Goal: Task Accomplishment & Management: Manage account settings

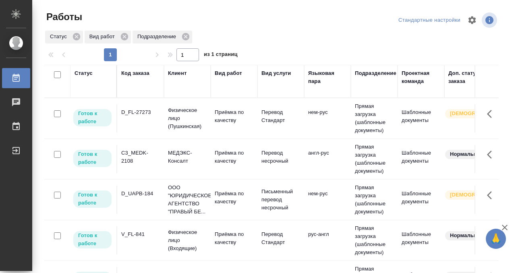
click at [138, 74] on div "Код заказа" at bounding box center [135, 73] width 28 height 8
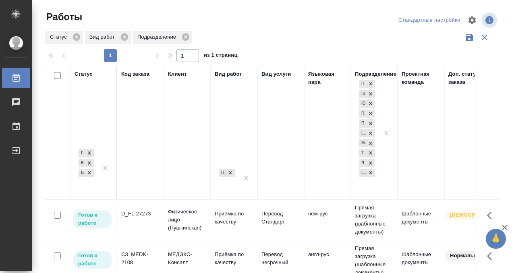
click at [136, 182] on input "text" at bounding box center [140, 184] width 39 height 10
paste input "T_FL-25935"
type input "T_FL-25935"
click at [95, 182] on div "Готов к работе В работе В ожидании" at bounding box center [85, 167] width 23 height 41
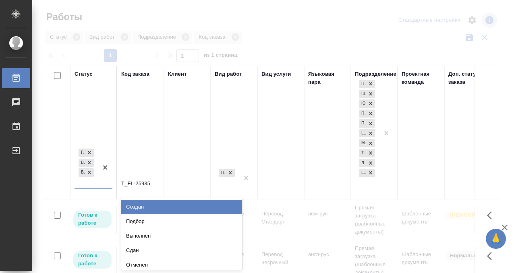
scroll to position [2, 0]
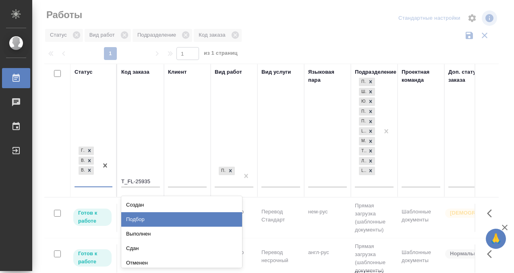
click at [148, 218] on div "Подбор" at bounding box center [181, 219] width 121 height 14
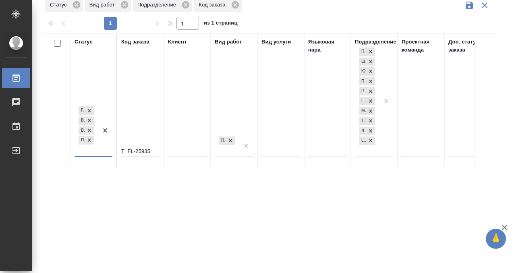
scroll to position [30, 0]
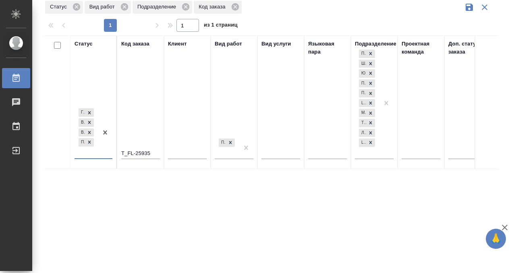
click at [18, 77] on icon at bounding box center [15, 78] width 7 height 8
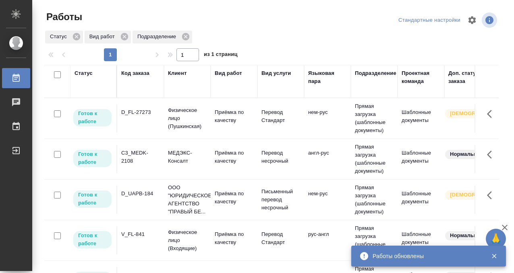
click at [90, 75] on div "Статус" at bounding box center [83, 73] width 18 height 8
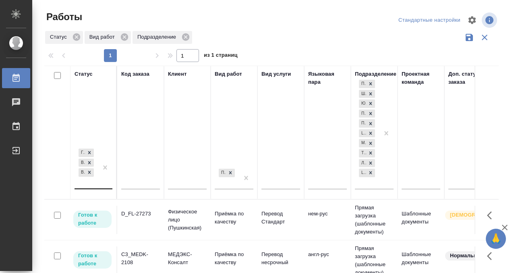
click at [92, 179] on div "Готов к работе В работе В ожидании" at bounding box center [85, 167] width 23 height 41
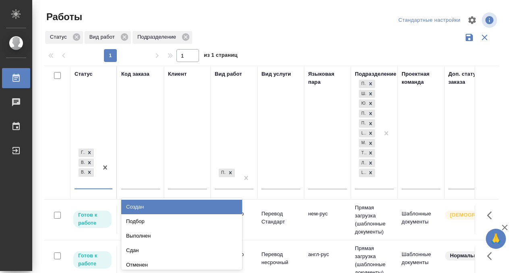
scroll to position [4, 0]
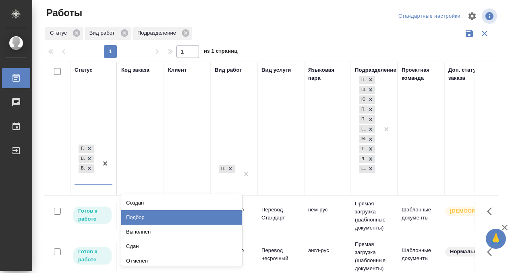
click at [147, 214] on div "Подбор" at bounding box center [181, 217] width 121 height 14
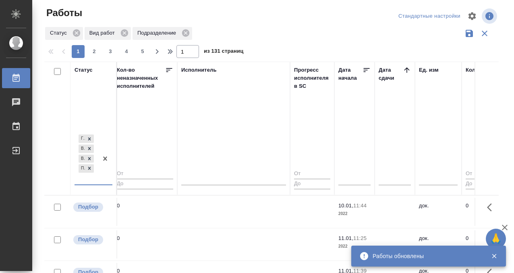
scroll to position [0, 479]
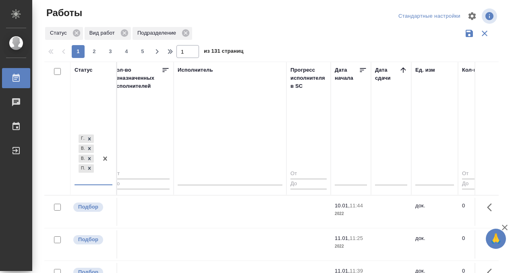
click at [405, 69] on icon at bounding box center [403, 70] width 8 height 8
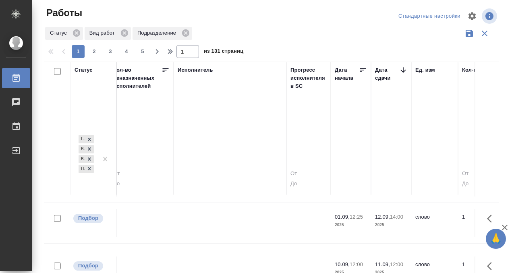
scroll to position [32, 479]
click at [202, 229] on td at bounding box center [229, 225] width 113 height 28
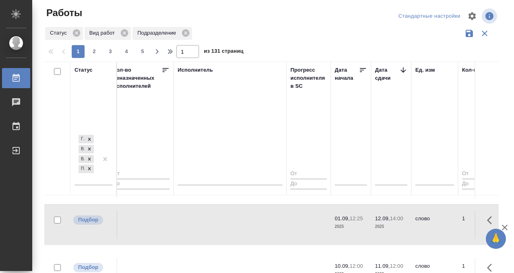
click at [208, 218] on td at bounding box center [229, 225] width 113 height 28
click at [206, 220] on td at bounding box center [229, 225] width 113 height 28
click at [217, 258] on td at bounding box center [229, 272] width 113 height 28
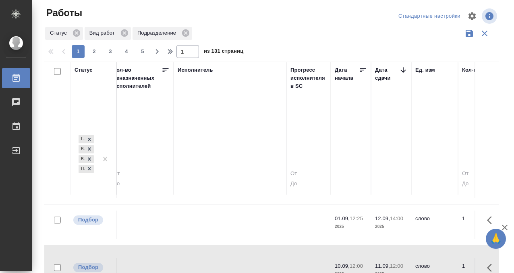
click at [214, 258] on td at bounding box center [229, 272] width 113 height 28
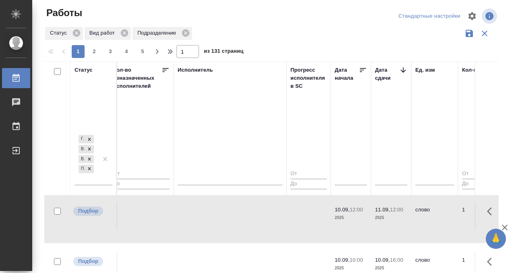
click at [214, 213] on td at bounding box center [229, 216] width 113 height 28
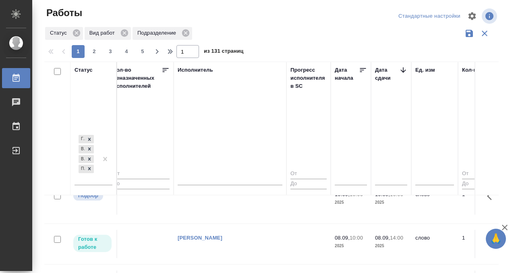
click at [231, 201] on td at bounding box center [229, 200] width 113 height 28
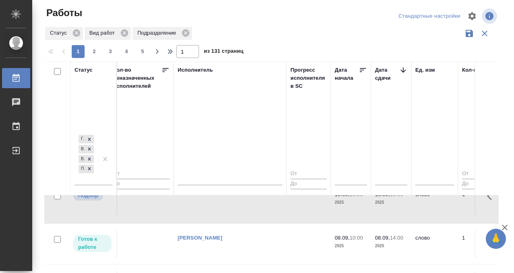
click at [226, 204] on td at bounding box center [229, 200] width 113 height 28
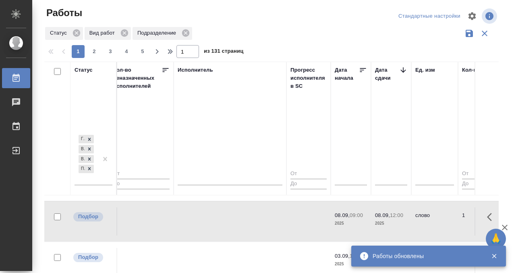
click at [219, 221] on td at bounding box center [229, 221] width 113 height 28
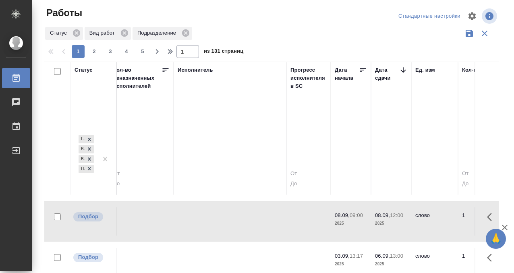
scroll to position [222, 479]
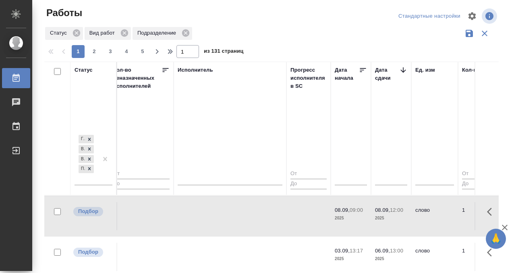
click at [211, 243] on td at bounding box center [229, 257] width 113 height 28
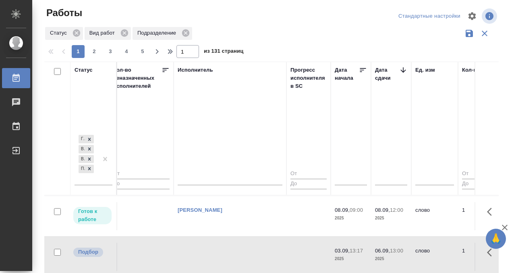
scroll to position [244, 479]
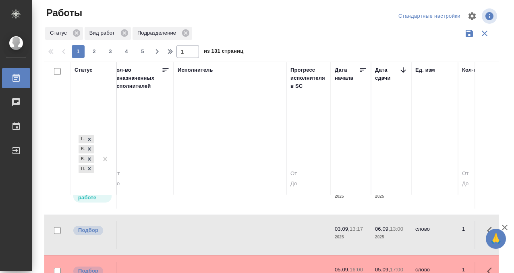
click at [211, 228] on td at bounding box center [229, 235] width 113 height 28
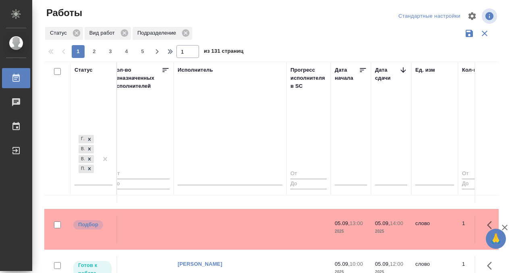
scroll to position [470, 479]
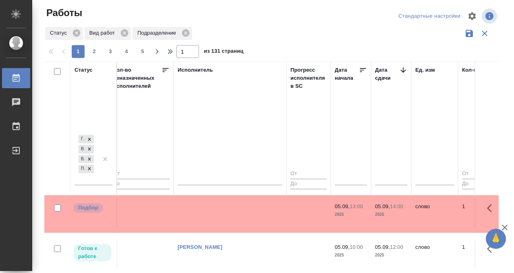
click at [197, 214] on td at bounding box center [229, 212] width 113 height 28
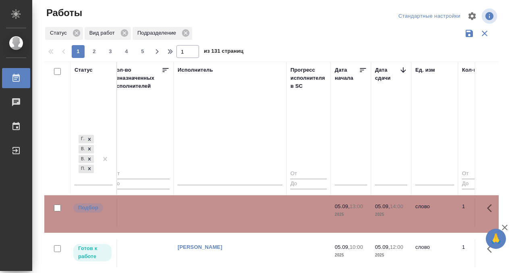
click at [196, 214] on td at bounding box center [229, 212] width 113 height 28
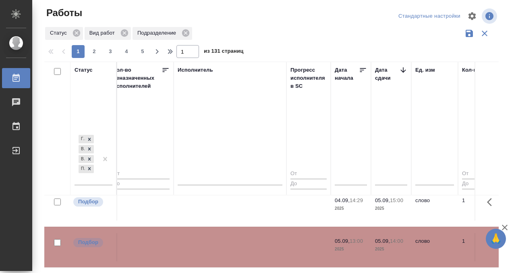
scroll to position [428, 479]
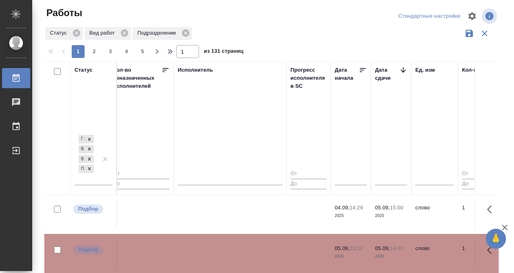
click at [238, 214] on td at bounding box center [229, 214] width 113 height 28
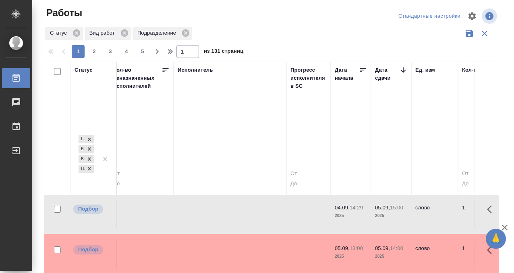
click at [237, 213] on td at bounding box center [229, 214] width 113 height 28
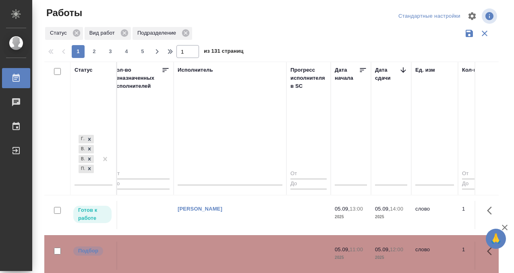
scroll to position [570, 479]
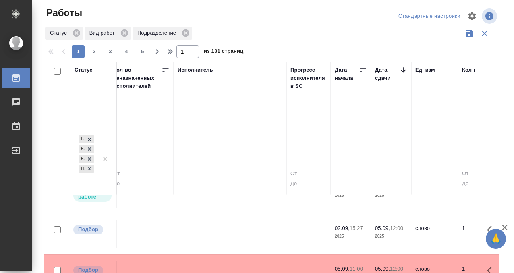
click at [227, 210] on tr "Готов к работе C3_MEDK-2110 МЕДЭКС-Консалт Приёмка по качеству Перевод несрочны…" at bounding box center [438, 193] width 1744 height 41
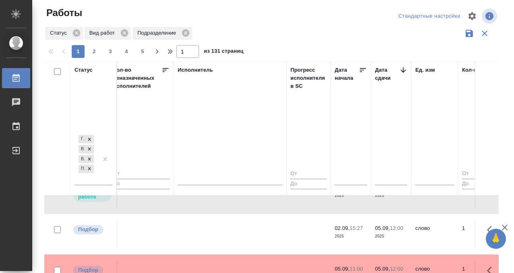
scroll to position [636, 479]
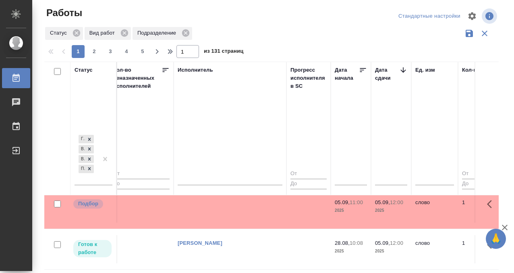
click at [228, 208] on td at bounding box center [229, 208] width 113 height 28
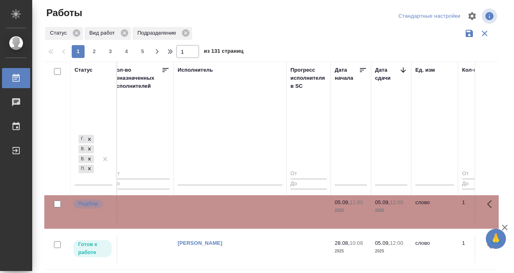
click at [228, 208] on td at bounding box center [229, 208] width 113 height 28
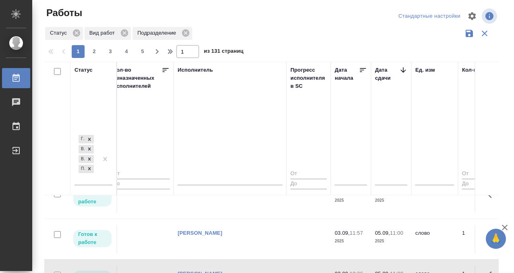
scroll to position [809, 479]
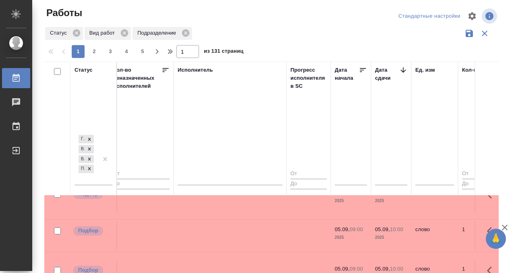
click at [219, 241] on td at bounding box center [229, 235] width 113 height 28
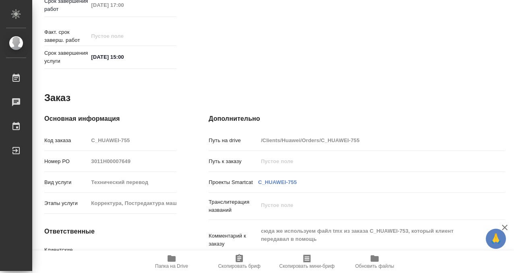
scroll to position [438, 0]
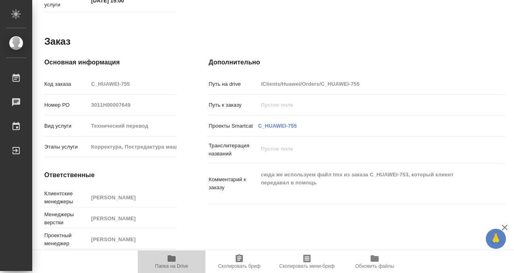
click at [170, 256] on icon "button" at bounding box center [171, 258] width 8 height 6
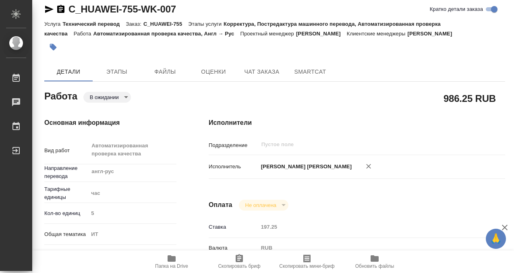
scroll to position [0, 0]
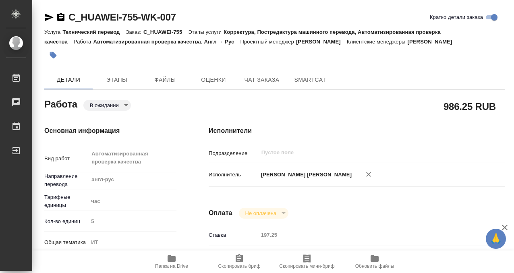
click at [59, 17] on icon "button" at bounding box center [61, 17] width 10 height 10
click at [52, 53] on icon "button" at bounding box center [53, 55] width 7 height 7
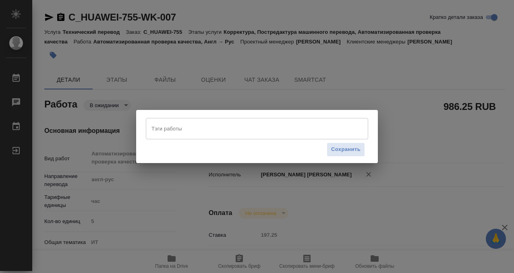
click at [189, 126] on input "Тэги работы" at bounding box center [249, 129] width 200 height 14
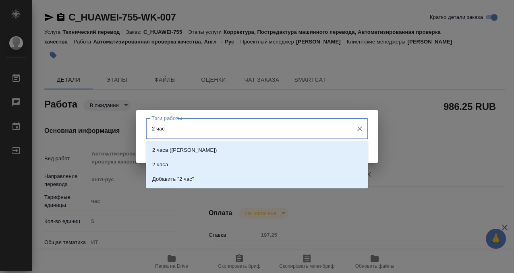
type input "2 часа"
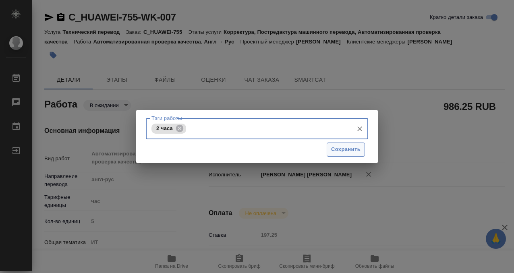
click at [342, 149] on span "Сохранить" at bounding box center [345, 149] width 29 height 9
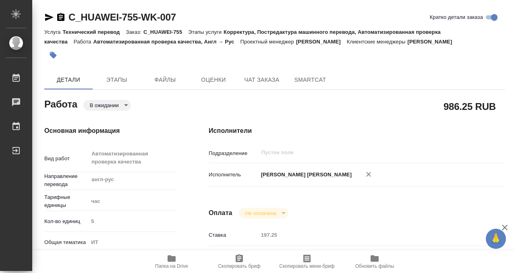
type input "pending"
type input "англ-рус"
type input "5a8b1489cc6b4906c91bfd93"
type input "5"
type input "it"
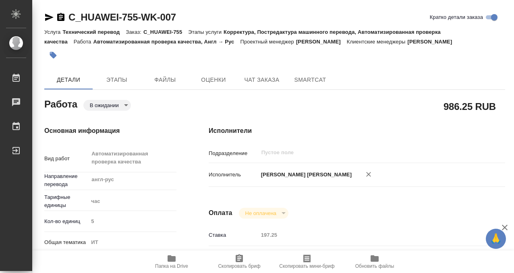
type input "5a8b8b956a9677013d343e51"
type input "04.09.2025 10:00"
type input "04.09.2025 17:00"
type input "08.09.2025 15:00"
type input "notPayed"
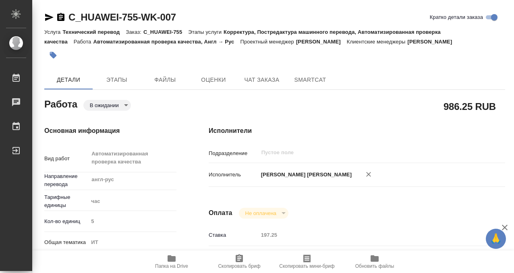
type input "197.25"
type input "RUB"
type input "Муталимов Марк"
type input "C_HUAWEI-755"
type input "3011H00007649"
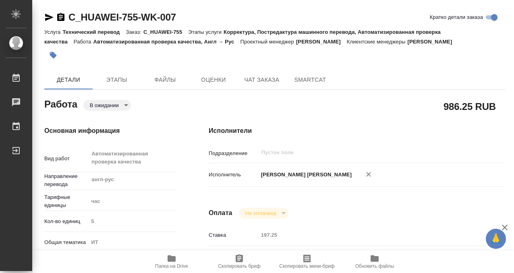
type input "Технический перевод"
type input "Корректура, Постредактура машинного перевода, Автоматизированная проверка качес…"
type input "Димитриева Юлия"
type input "Петрова Валерия"
type input "/Clients/Huawei/Orders/C_HUAWEI-755"
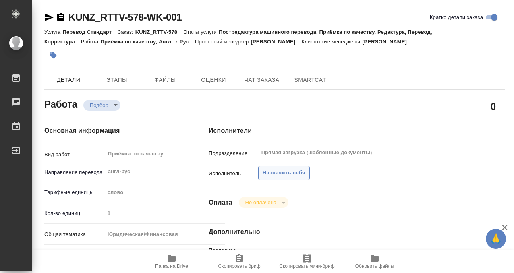
click at [277, 169] on span "Назначить себя" at bounding box center [283, 172] width 43 height 9
click at [272, 171] on span "Назначить себя" at bounding box center [283, 172] width 43 height 9
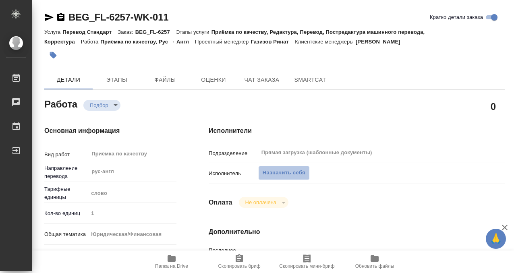
click at [274, 172] on span "Назначить себя" at bounding box center [283, 172] width 43 height 9
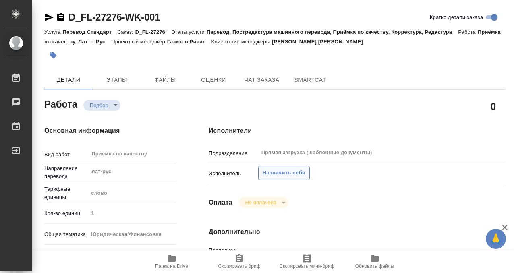
click at [272, 175] on span "Назначить себя" at bounding box center [283, 172] width 43 height 9
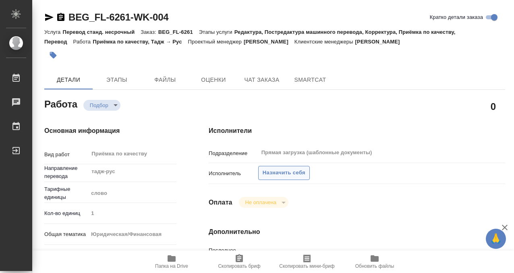
click at [284, 173] on span "Назначить себя" at bounding box center [283, 172] width 43 height 9
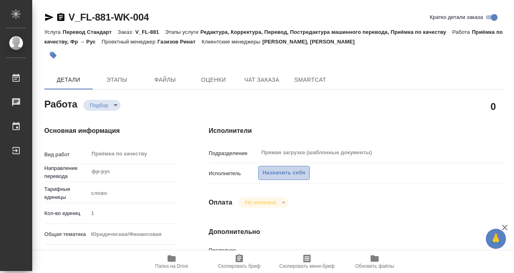
click at [291, 177] on span "Назначить себя" at bounding box center [283, 172] width 43 height 9
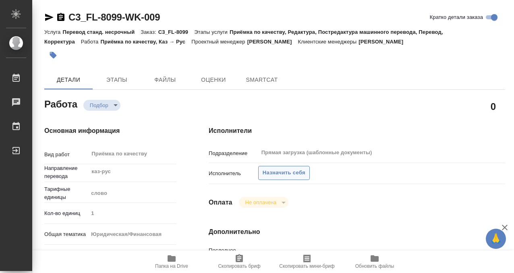
click at [280, 172] on span "Назначить себя" at bounding box center [283, 172] width 43 height 9
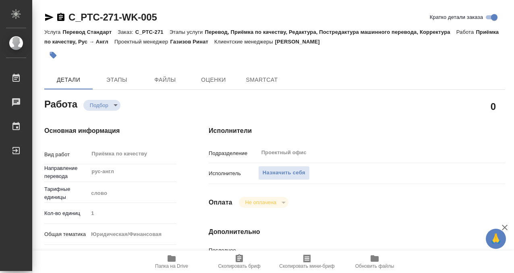
type textarea "x"
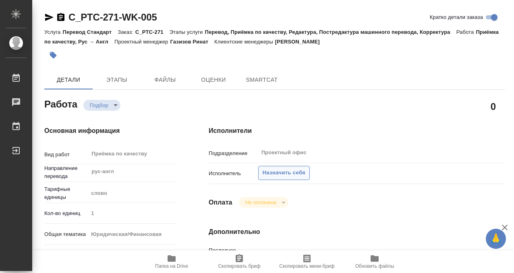
type textarea "x"
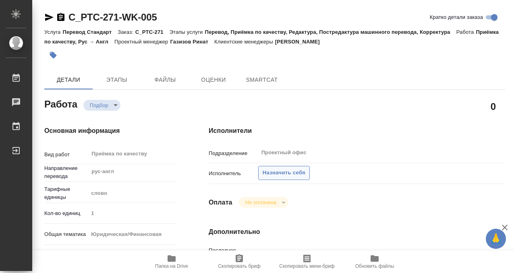
click at [296, 172] on span "Назначить себя" at bounding box center [283, 172] width 43 height 9
type textarea "x"
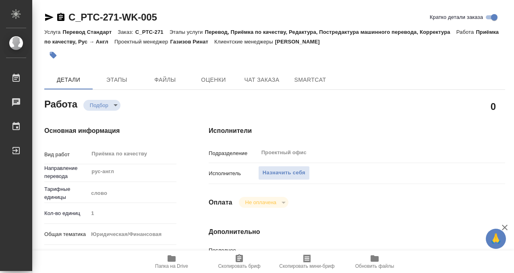
type textarea "x"
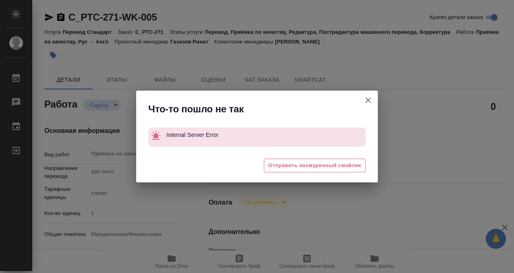
type textarea "x"
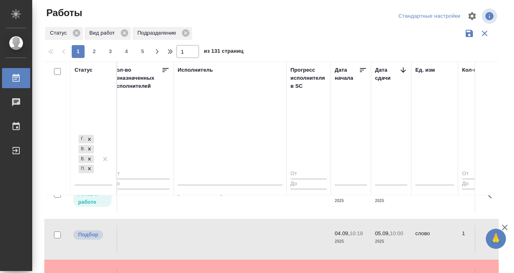
scroll to position [836, 479]
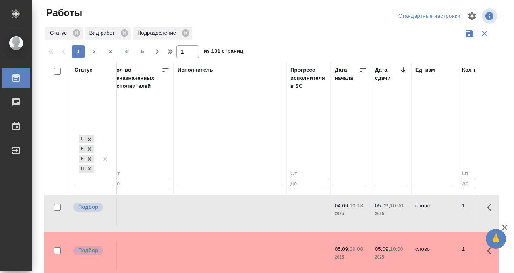
click at [234, 246] on td at bounding box center [229, 255] width 113 height 28
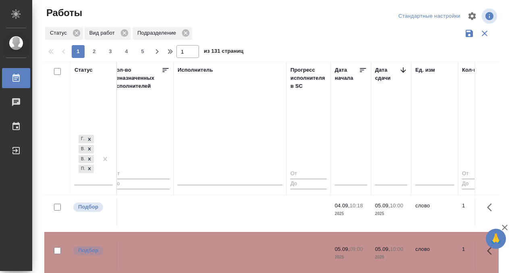
click at [203, 200] on td at bounding box center [229, 212] width 113 height 28
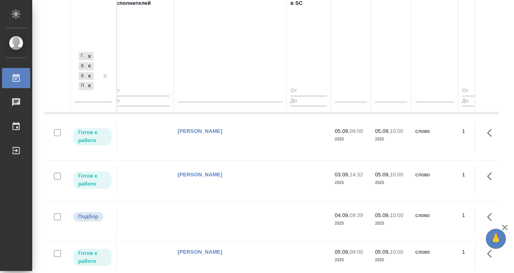
scroll to position [877, 479]
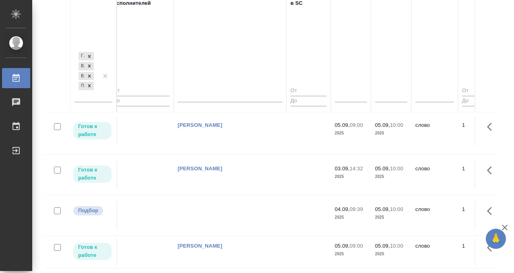
click at [219, 214] on td at bounding box center [229, 215] width 113 height 28
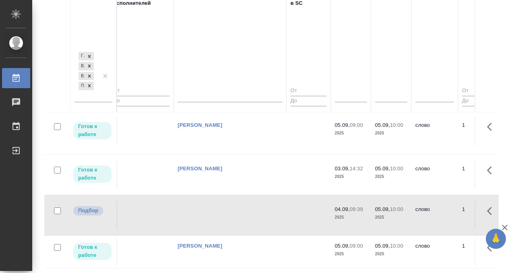
click at [219, 214] on td at bounding box center [229, 215] width 113 height 28
click at [17, 74] on icon at bounding box center [16, 78] width 10 height 10
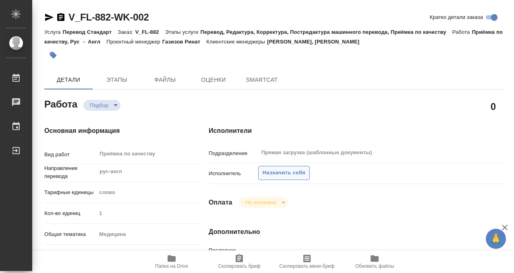
click at [285, 175] on span "Назначить себя" at bounding box center [283, 172] width 43 height 9
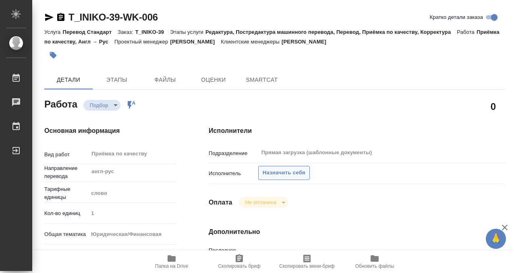
click at [278, 171] on span "Назначить себя" at bounding box center [283, 172] width 43 height 9
